Goal: Transaction & Acquisition: Book appointment/travel/reservation

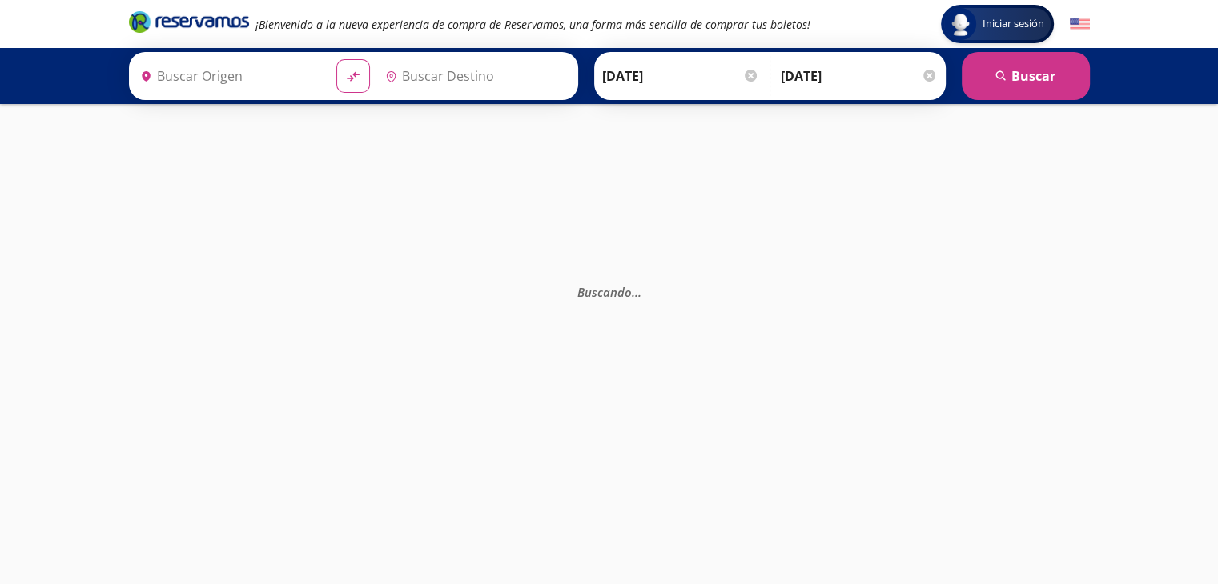
type input "[GEOGRAPHIC_DATA], [GEOGRAPHIC_DATA]"
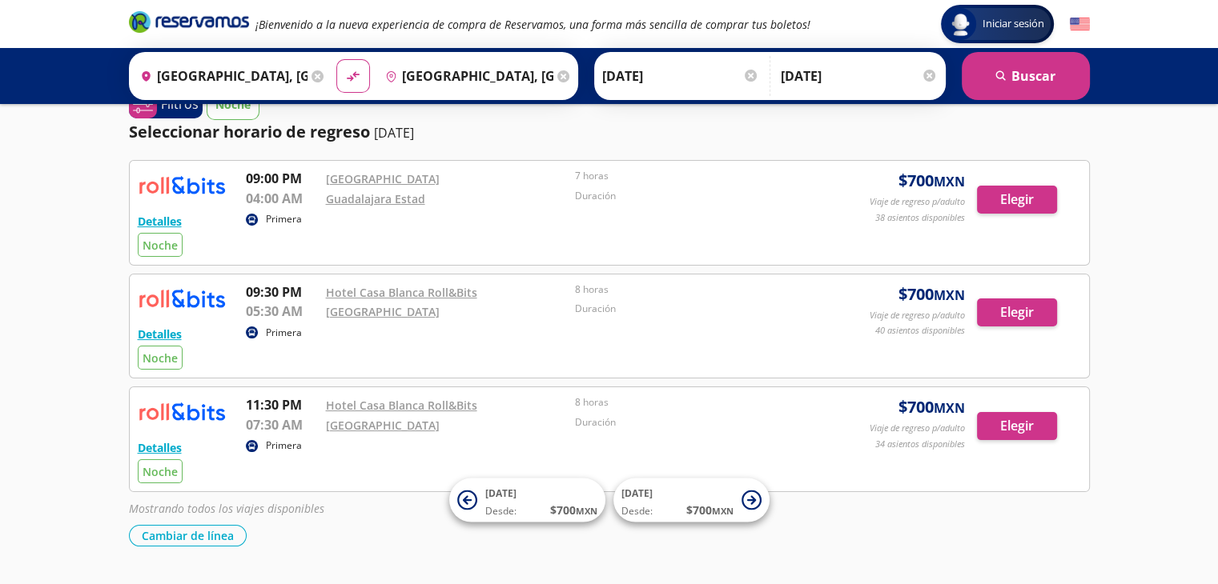
scroll to position [131, 0]
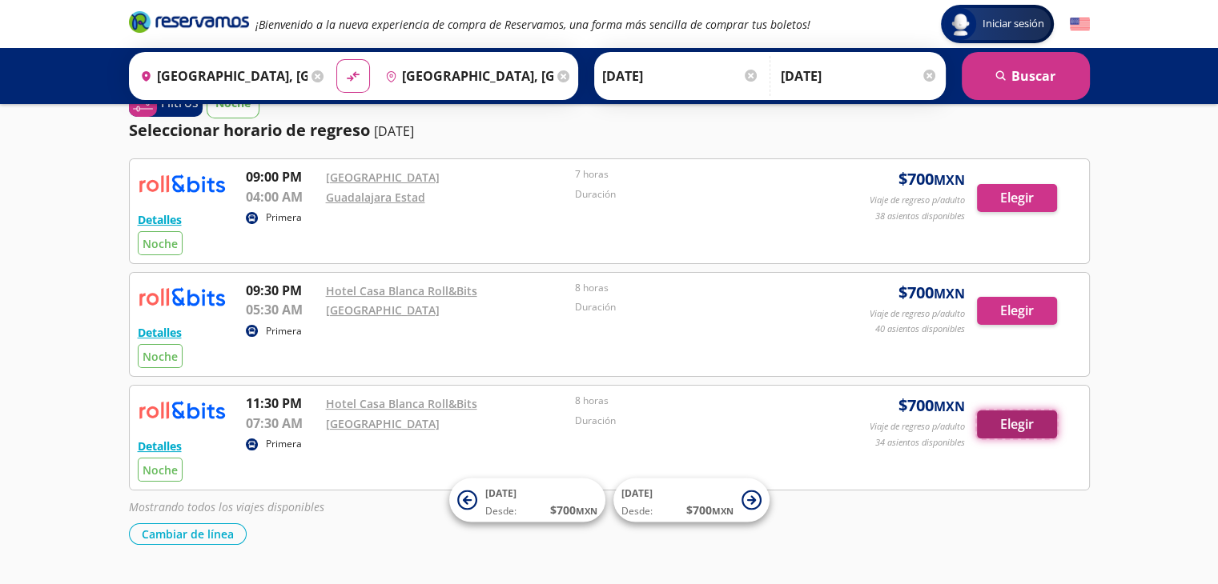
click at [1005, 430] on button "Elegir" at bounding box center [1017, 425] width 80 height 28
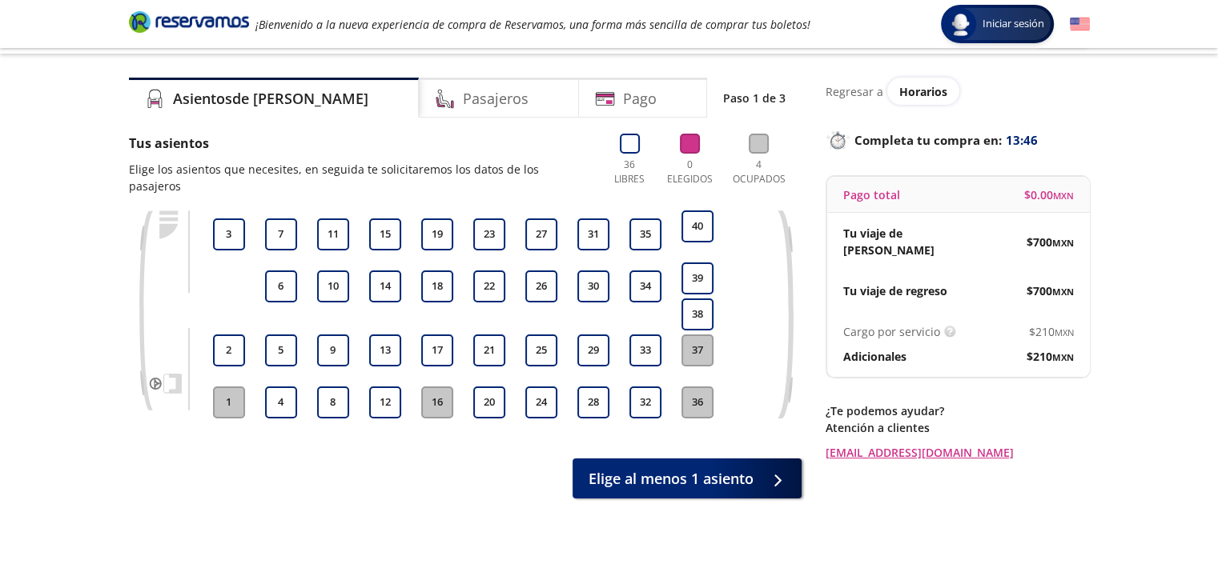
scroll to position [30, 0]
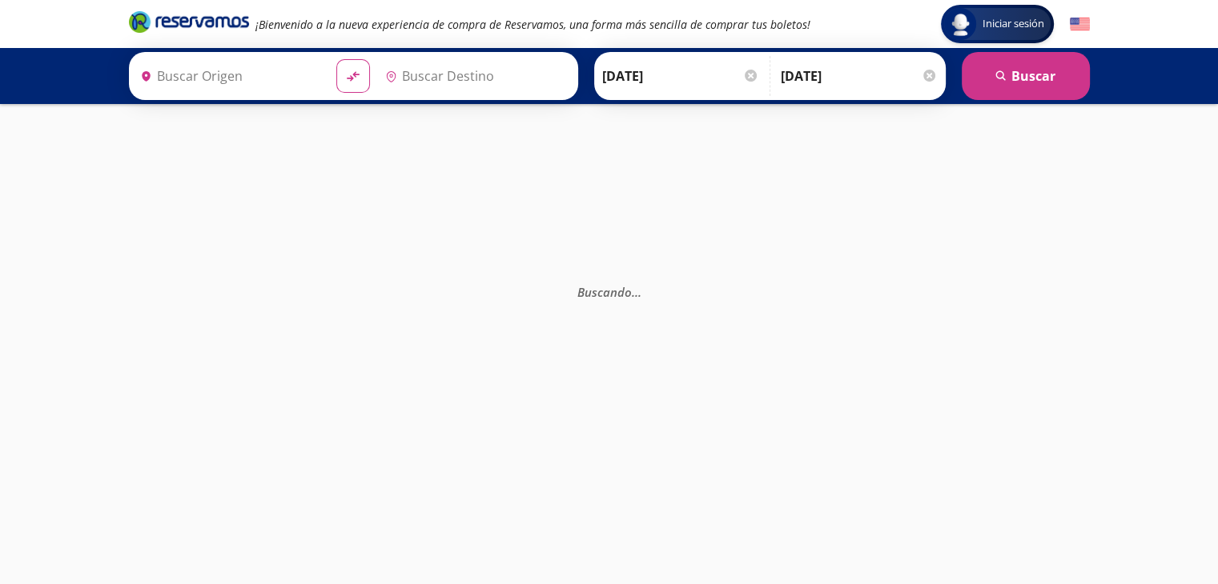
type input "[GEOGRAPHIC_DATA], [GEOGRAPHIC_DATA]"
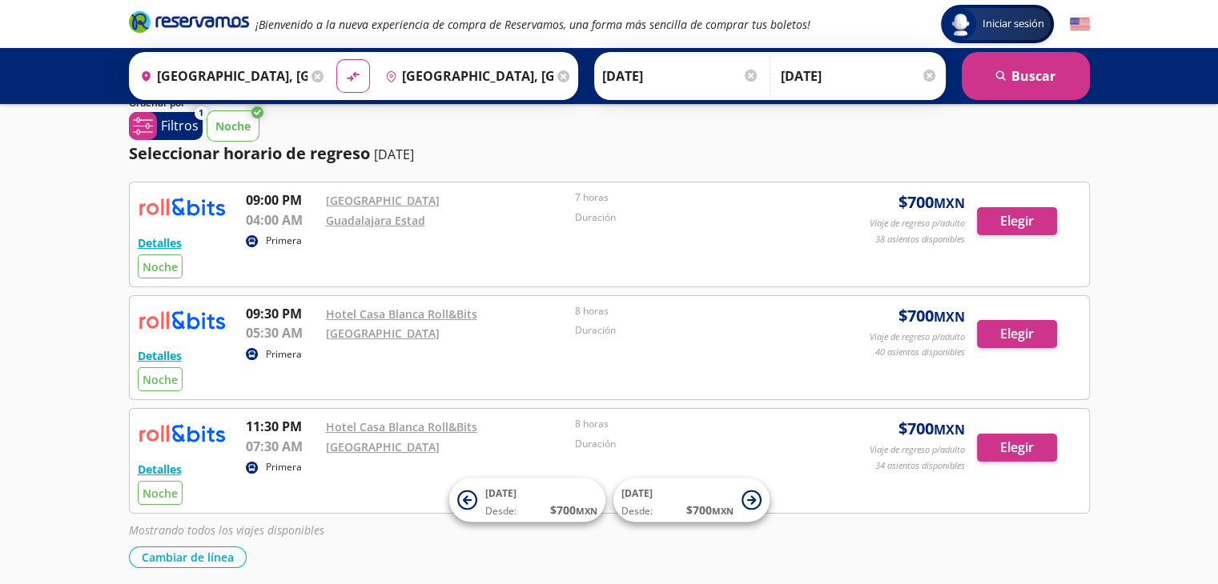
scroll to position [109, 0]
